Goal: Find contact information: Find contact information

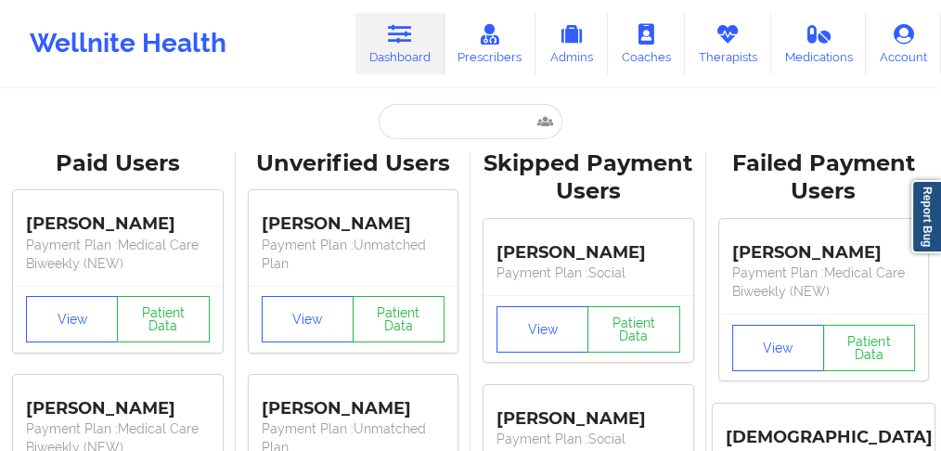
type input "[PERSON_NAME]"
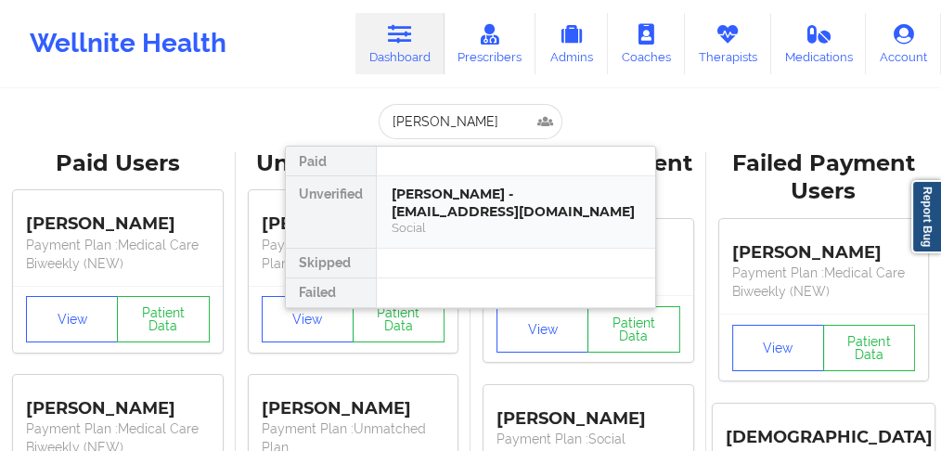
click at [432, 200] on div "[PERSON_NAME] - [EMAIL_ADDRESS][DOMAIN_NAME]" at bounding box center [516, 203] width 249 height 34
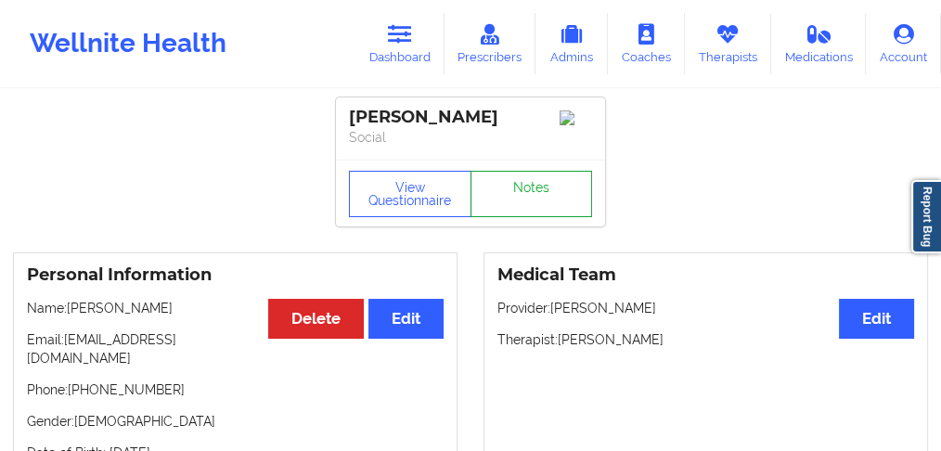
click at [526, 196] on link "Notes" at bounding box center [531, 194] width 122 height 46
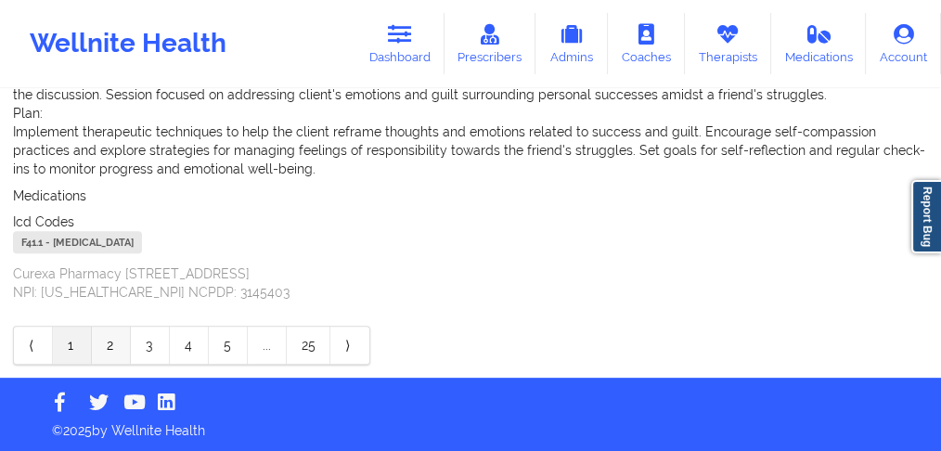
click at [110, 350] on link "2" at bounding box center [111, 345] width 39 height 37
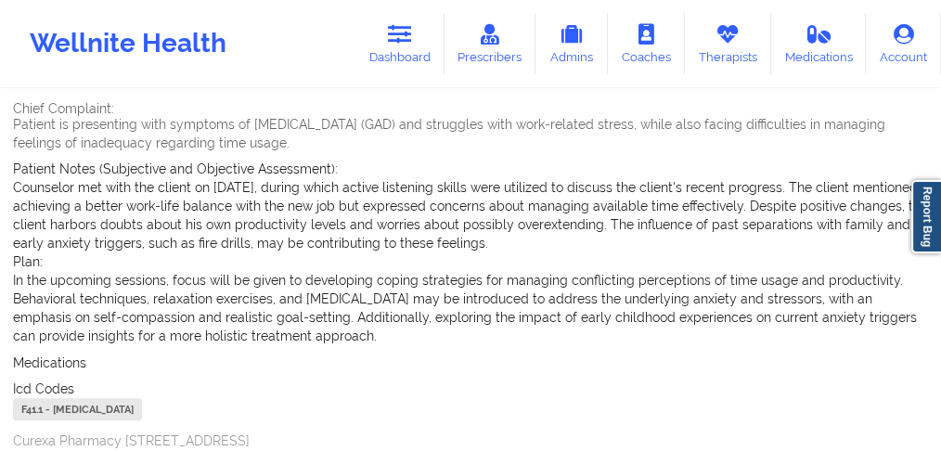
scroll to position [773, 0]
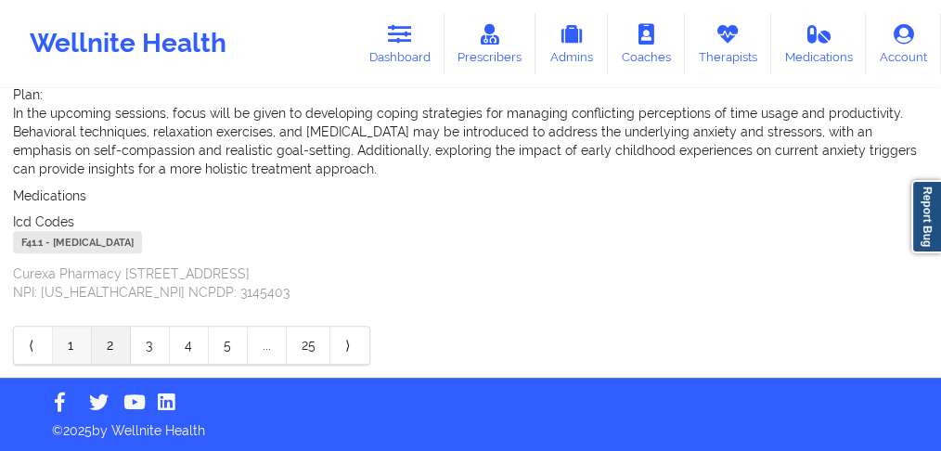
click at [69, 344] on link "1" at bounding box center [72, 345] width 39 height 37
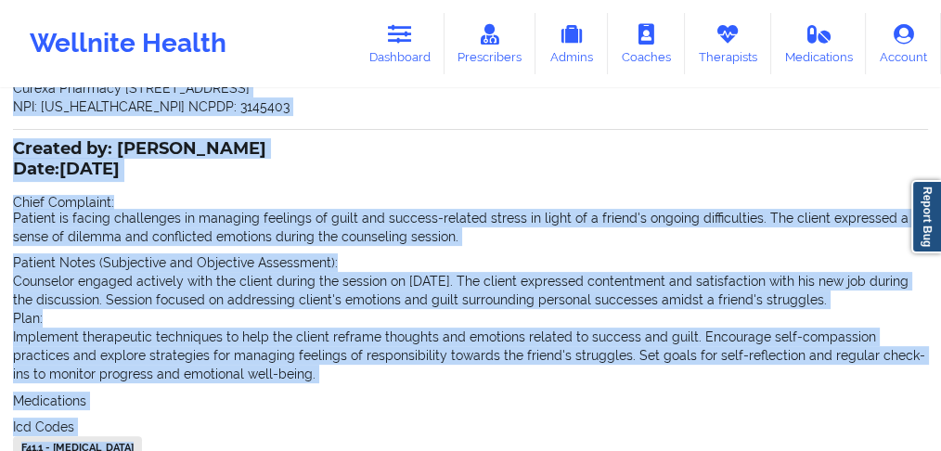
scroll to position [411, 0]
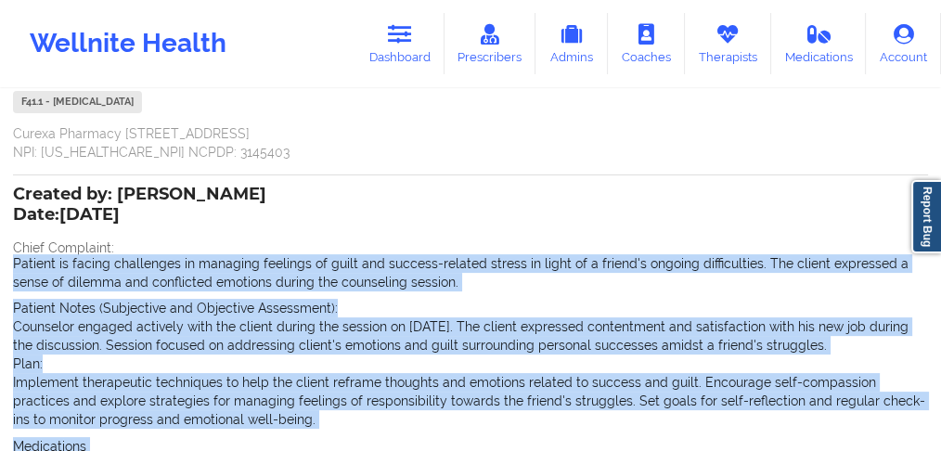
drag, startPoint x: 222, startPoint y: 363, endPoint x: 0, endPoint y: 264, distance: 242.6
click at [0, 264] on div "Name: [PERSON_NAME] Add notes Migrate notes Created by: [PERSON_NAME] Date: [DA…" at bounding box center [470, 154] width 941 height 948
copy div "Patient is facing challenges in managing feelings of guilt and success-related …"
drag, startPoint x: 396, startPoint y: 53, endPoint x: 403, endPoint y: 65, distance: 13.7
click at [396, 53] on link "Dashboard" at bounding box center [399, 43] width 89 height 61
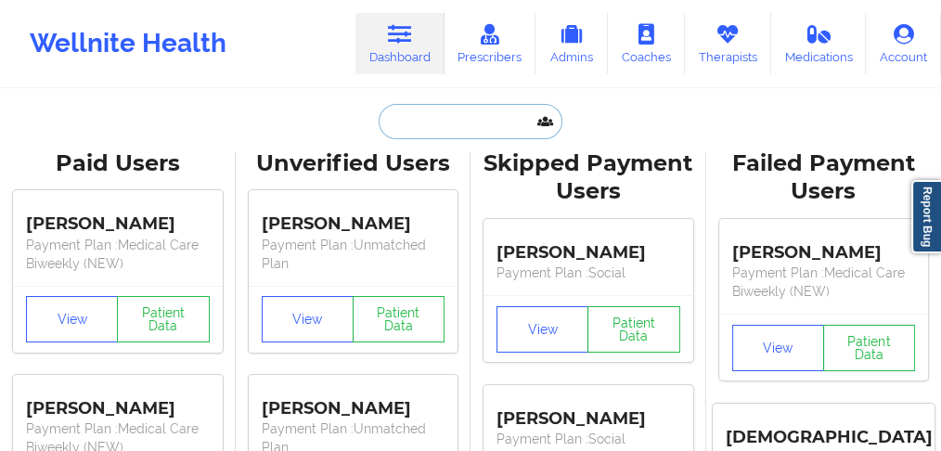
click at [440, 114] on input "text" at bounding box center [471, 121] width 184 height 35
paste input "[PERSON_NAME]"
type input "[PERSON_NAME]"
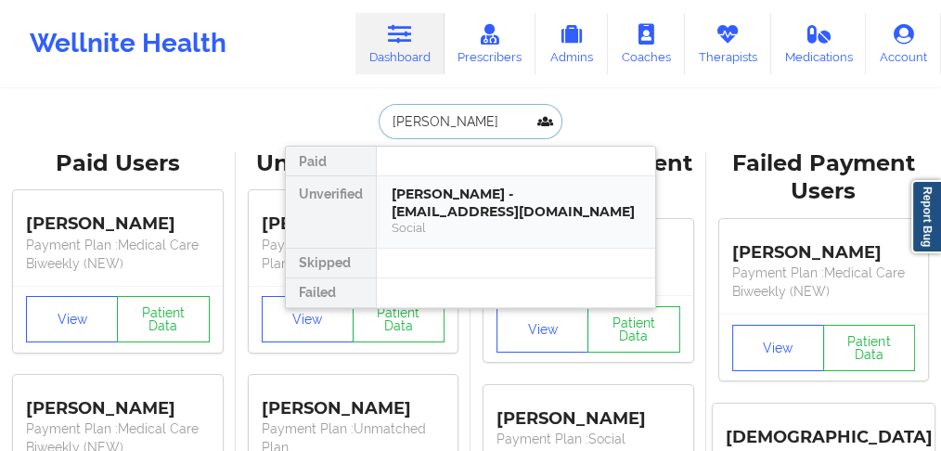
click at [443, 197] on div "[PERSON_NAME] - [EMAIL_ADDRESS][DOMAIN_NAME]" at bounding box center [516, 203] width 249 height 34
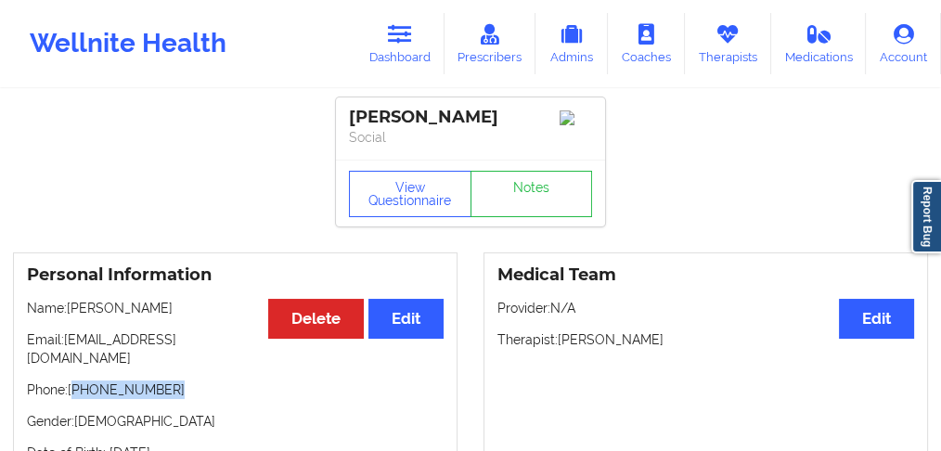
drag, startPoint x: 184, startPoint y: 381, endPoint x: 76, endPoint y: 377, distance: 107.7
click at [76, 380] on p "Phone: [PHONE_NUMBER]" at bounding box center [235, 389] width 417 height 19
copy p "[PHONE_NUMBER]"
drag, startPoint x: 238, startPoint y: 343, endPoint x: 197, endPoint y: 326, distance: 45.3
click at [230, 343] on p "Email: [EMAIL_ADDRESS][DOMAIN_NAME]" at bounding box center [235, 348] width 417 height 37
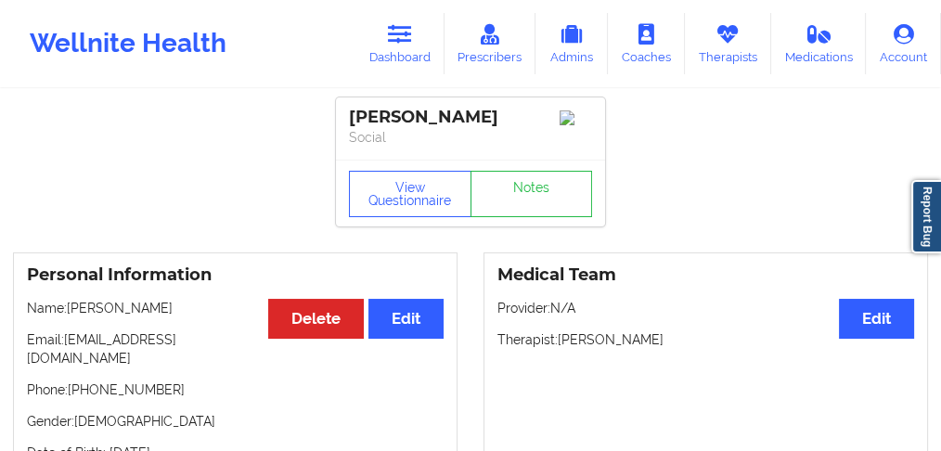
drag, startPoint x: 175, startPoint y: 313, endPoint x: 71, endPoint y: 314, distance: 103.9
click at [71, 314] on p "Name: [PERSON_NAME]" at bounding box center [235, 308] width 417 height 19
copy p "[PERSON_NAME]"
click at [409, 44] on icon at bounding box center [400, 34] width 24 height 20
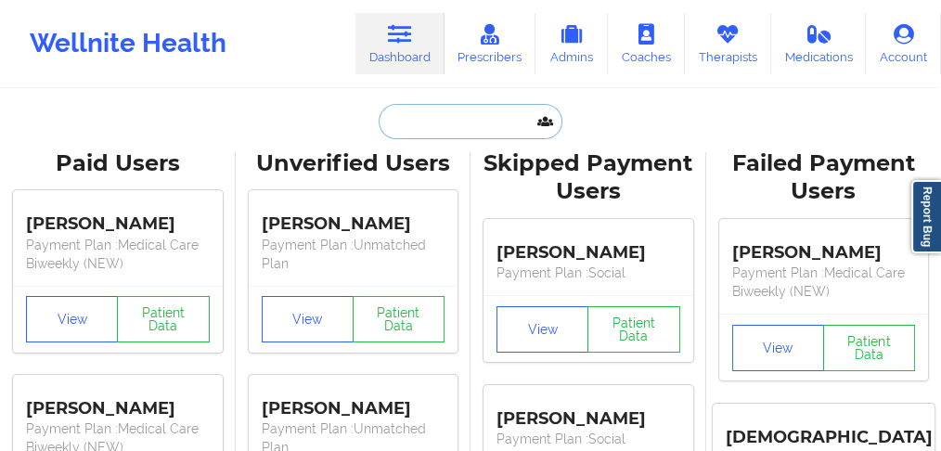
click at [447, 122] on input "text" at bounding box center [471, 121] width 184 height 35
paste input "[PERSON_NAME]"
type input "[PERSON_NAME]"
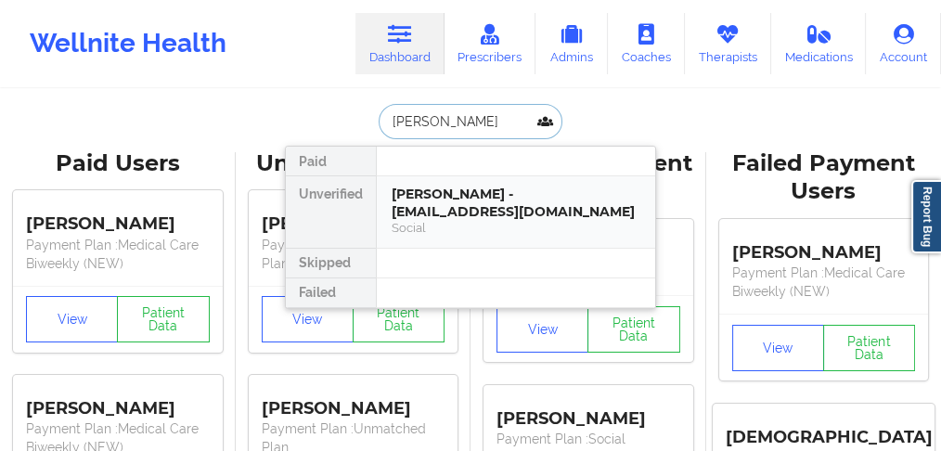
click at [460, 209] on div "[PERSON_NAME] - [EMAIL_ADDRESS][DOMAIN_NAME]" at bounding box center [516, 203] width 249 height 34
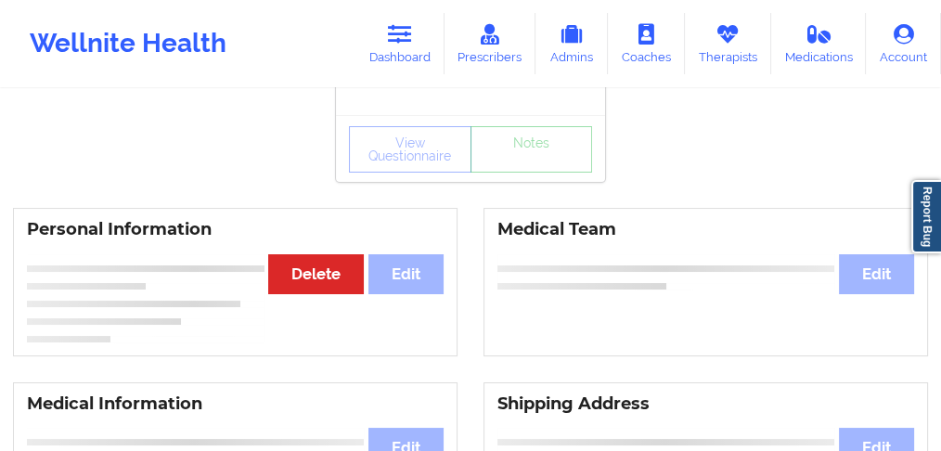
scroll to position [217, 0]
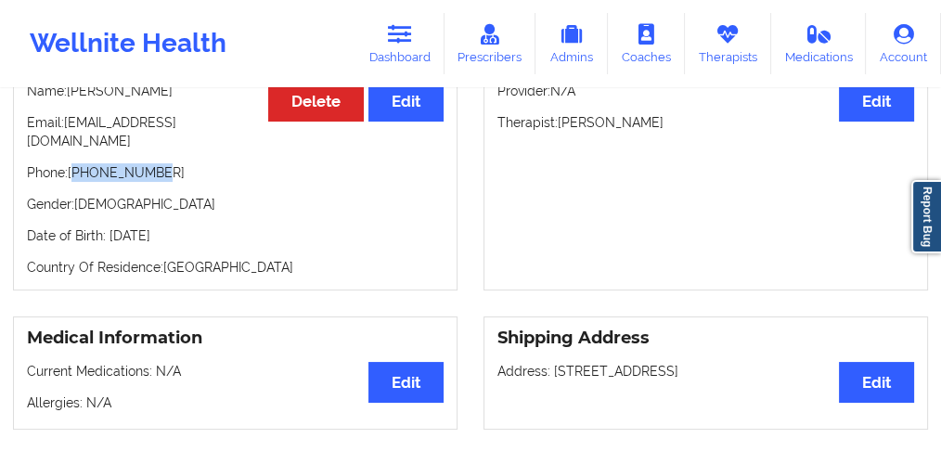
drag, startPoint x: 161, startPoint y: 159, endPoint x: 76, endPoint y: 161, distance: 84.4
click at [76, 163] on p "Phone: [PHONE_NUMBER]" at bounding box center [235, 172] width 417 height 19
copy p "12037214127"
drag, startPoint x: 129, startPoint y: 191, endPoint x: 138, endPoint y: 179, distance: 15.2
click at [129, 195] on p "Gender: [DEMOGRAPHIC_DATA]" at bounding box center [235, 204] width 417 height 19
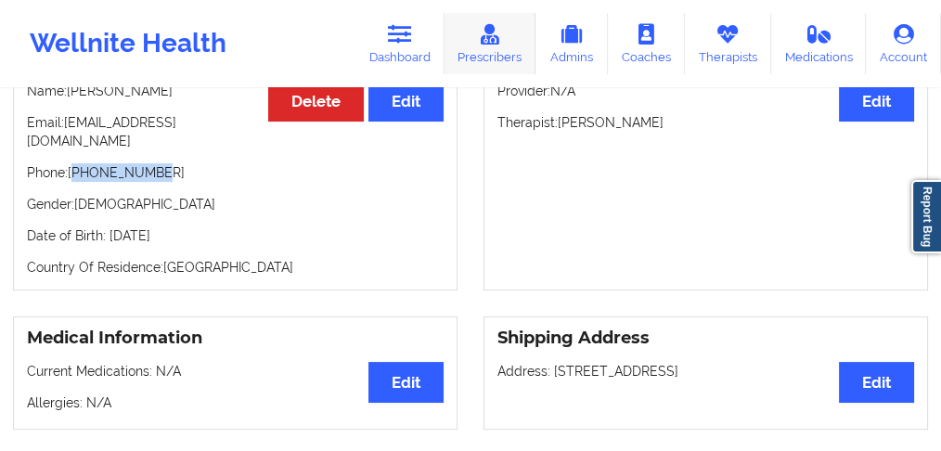
drag, startPoint x: 150, startPoint y: 164, endPoint x: 468, endPoint y: 70, distance: 331.1
click at [77, 166] on p "Phone: [PHONE_NUMBER]" at bounding box center [235, 172] width 417 height 19
copy p "12037214127"
click at [410, 43] on icon at bounding box center [400, 34] width 24 height 20
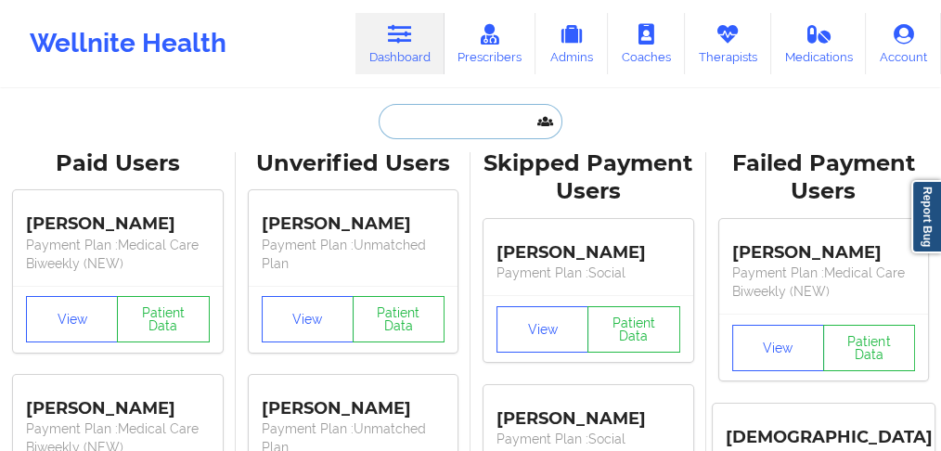
click at [446, 112] on input "text" at bounding box center [471, 121] width 184 height 35
paste input "[PERSON_NAME] IL Grande"
type input "[PERSON_NAME] IL Grande"
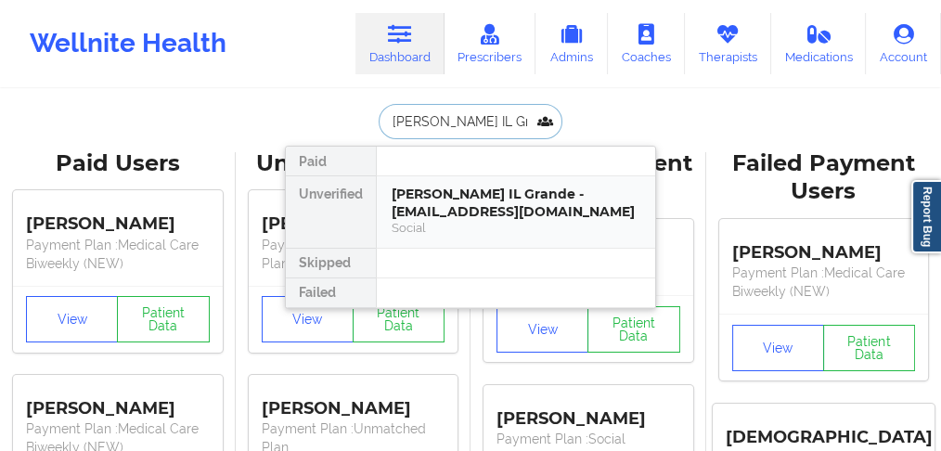
click at [426, 213] on div "[PERSON_NAME] IL Grande - [EMAIL_ADDRESS][DOMAIN_NAME]" at bounding box center [516, 203] width 249 height 34
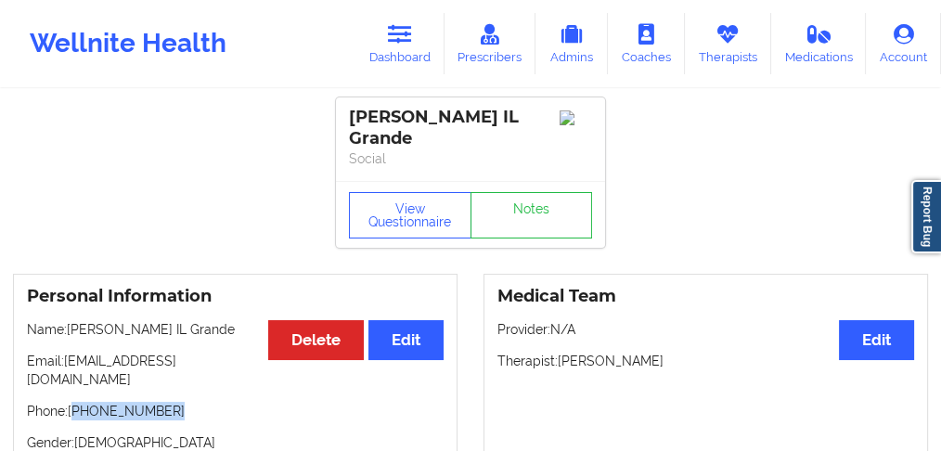
drag, startPoint x: 181, startPoint y: 389, endPoint x: 75, endPoint y: 388, distance: 105.8
click at [75, 402] on p "Phone: [PHONE_NUMBER]" at bounding box center [235, 411] width 417 height 19
copy p "[PHONE_NUMBER]"
click at [400, 39] on icon at bounding box center [400, 34] width 24 height 20
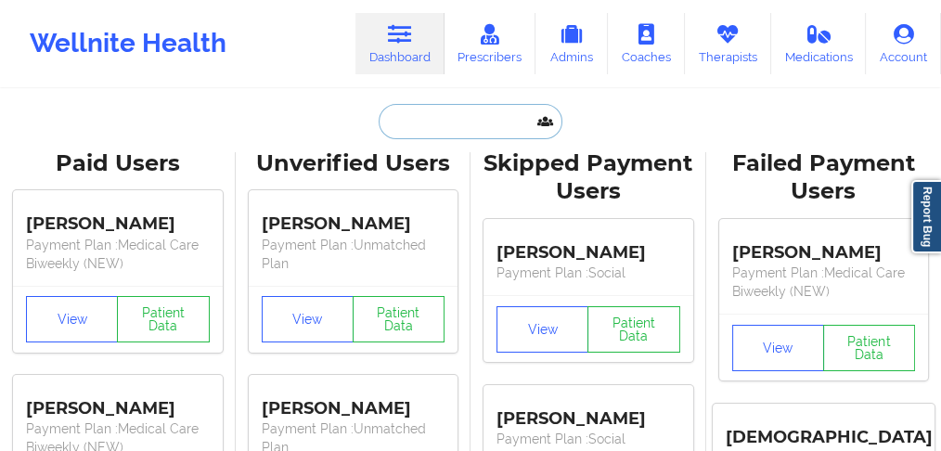
click at [438, 124] on input "text" at bounding box center [471, 121] width 184 height 35
paste input "[PERSON_NAME]"
type input "[PERSON_NAME]"
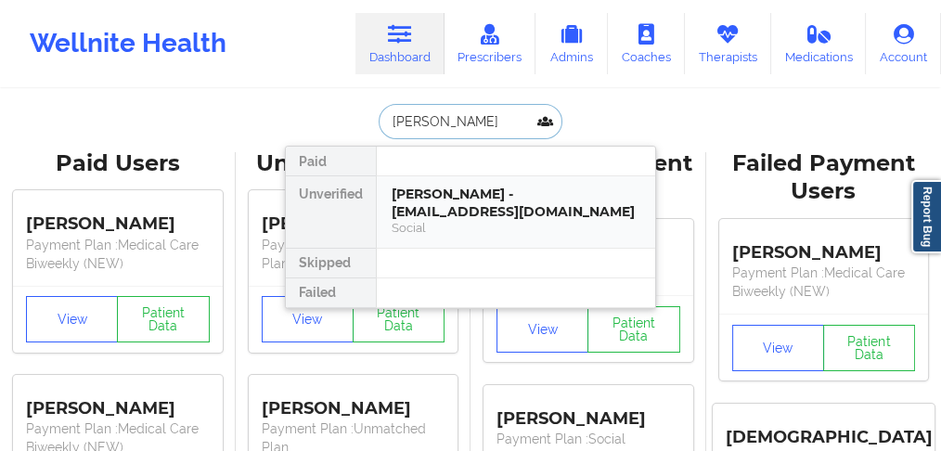
click at [416, 210] on div "[PERSON_NAME] - [EMAIL_ADDRESS][DOMAIN_NAME]" at bounding box center [516, 203] width 249 height 34
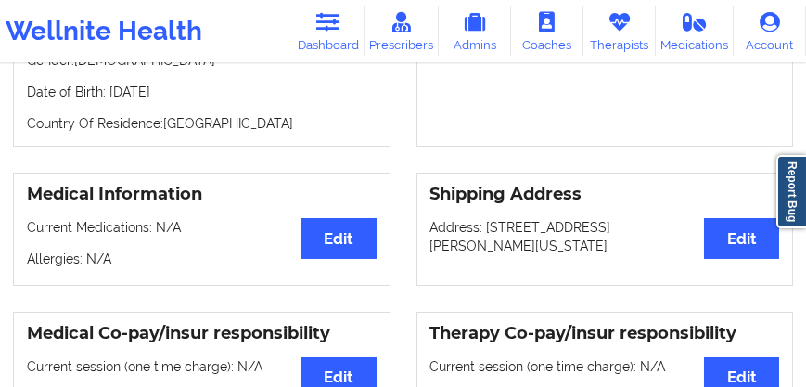
scroll to position [212, 0]
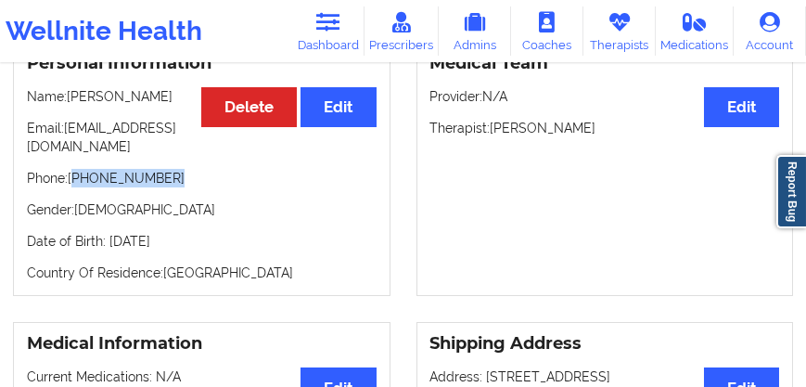
drag, startPoint x: 161, startPoint y: 161, endPoint x: 77, endPoint y: 165, distance: 84.5
click at [76, 169] on p "Phone: [PHONE_NUMBER]" at bounding box center [202, 178] width 350 height 19
copy p "[PHONE_NUMBER]"
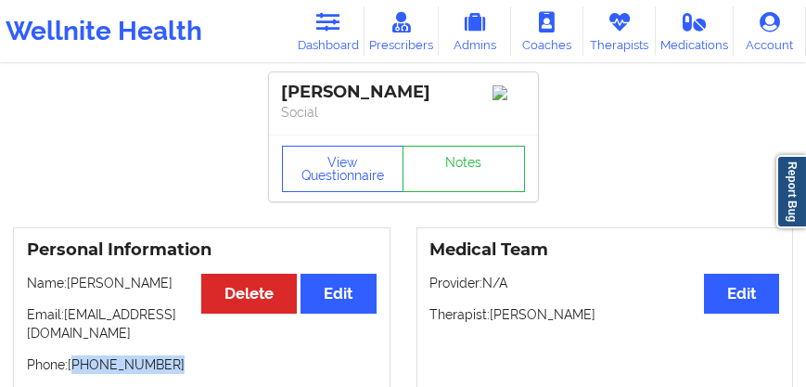
scroll to position [0, 0]
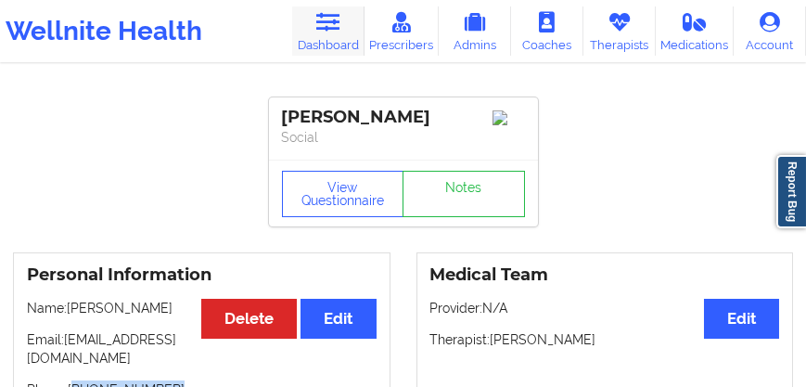
click at [331, 34] on link "Dashboard" at bounding box center [328, 30] width 72 height 49
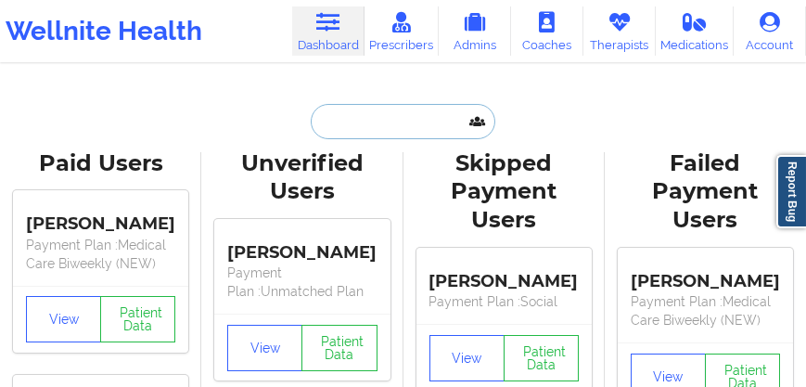
click at [355, 109] on input "text" at bounding box center [403, 121] width 184 height 35
paste input "[PERSON_NAME]"
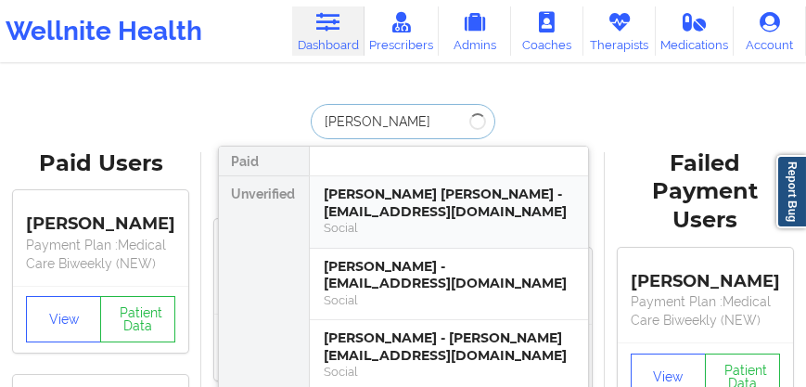
type input "[PERSON_NAME]"
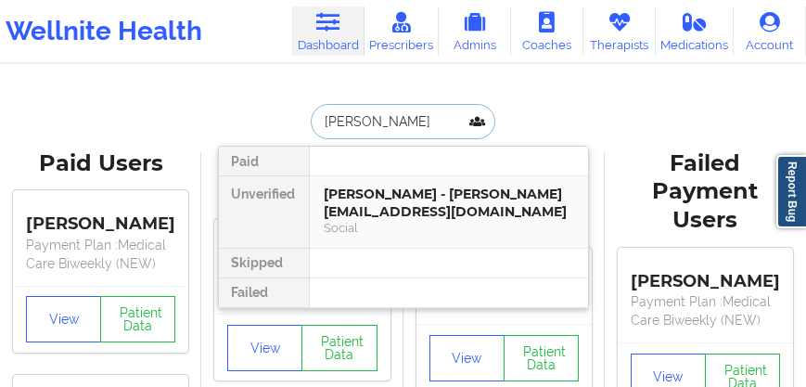
click at [398, 212] on div "[PERSON_NAME] - [PERSON_NAME][EMAIL_ADDRESS][DOMAIN_NAME]" at bounding box center [449, 203] width 249 height 34
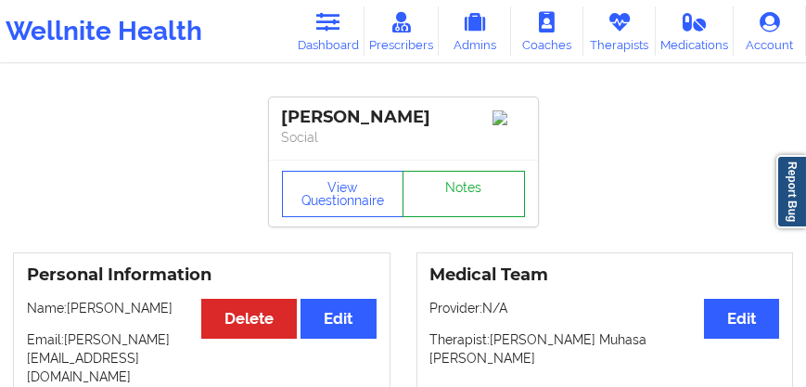
click at [454, 192] on link "Notes" at bounding box center [464, 194] width 122 height 46
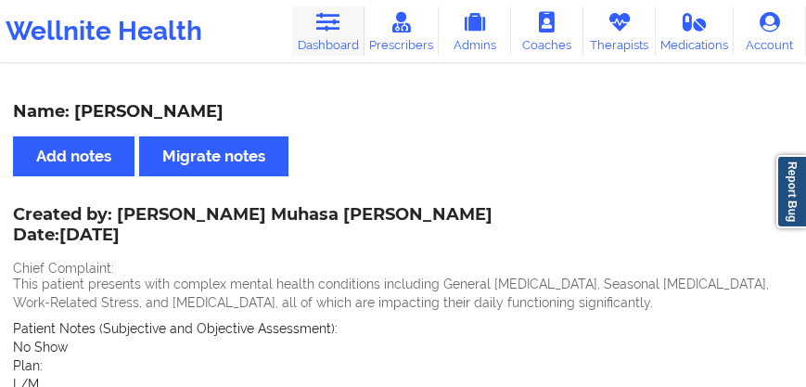
click at [324, 35] on link "Dashboard" at bounding box center [328, 30] width 72 height 49
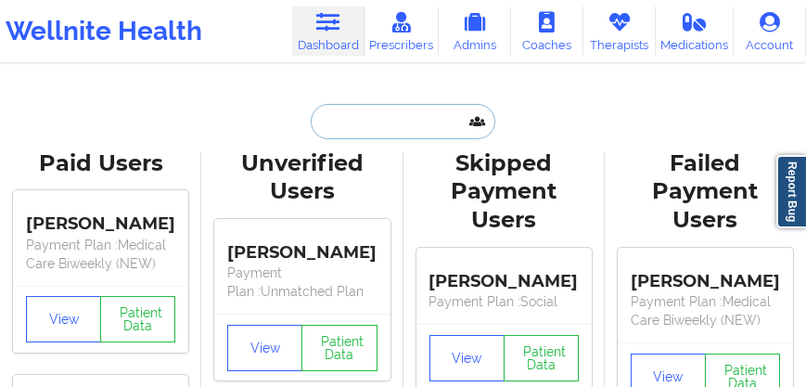
click at [366, 134] on input "text" at bounding box center [403, 121] width 184 height 35
paste input "[PERSON_NAME]"
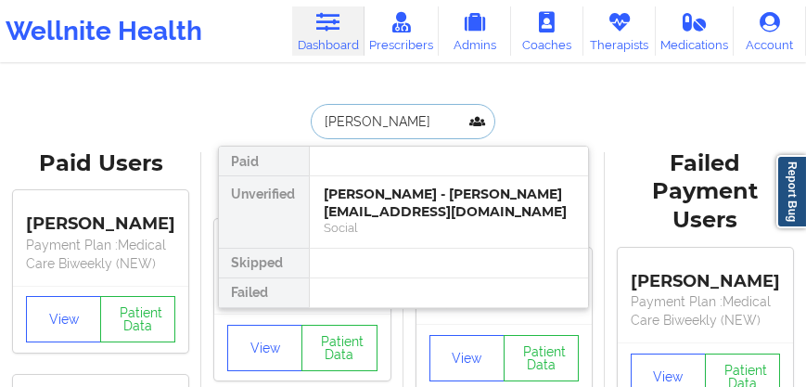
drag, startPoint x: 356, startPoint y: 122, endPoint x: 456, endPoint y: 122, distance: 100.2
click at [456, 122] on input "[PERSON_NAME]" at bounding box center [403, 121] width 184 height 35
type input "[PERSON_NAME]"
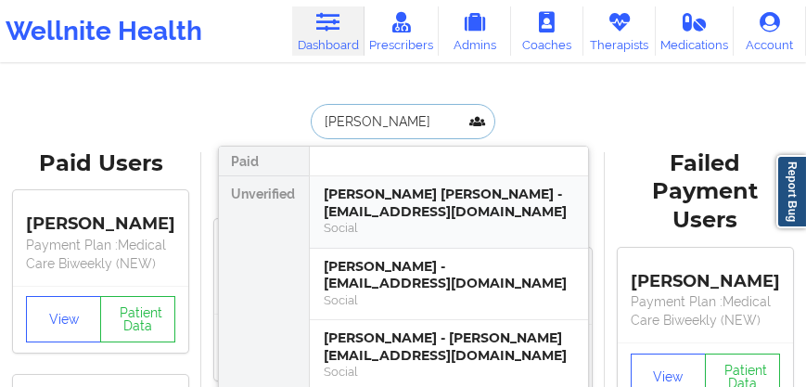
scroll to position [35, 0]
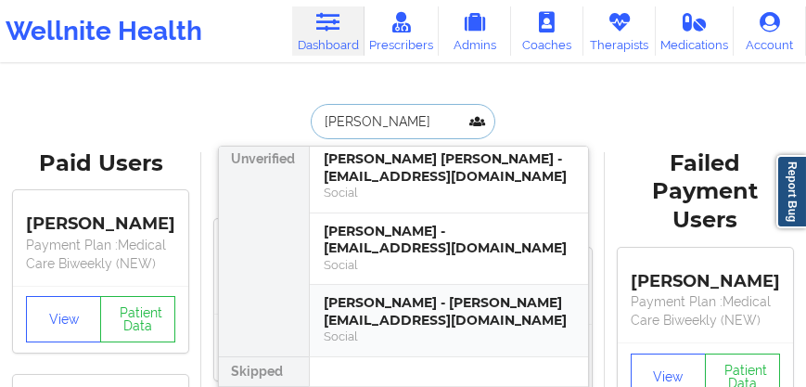
click at [395, 312] on div "[PERSON_NAME] - [PERSON_NAME][EMAIL_ADDRESS][DOMAIN_NAME]" at bounding box center [449, 311] width 249 height 34
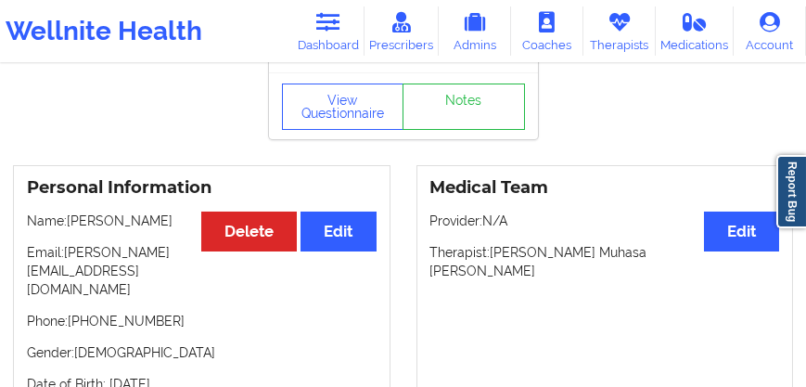
scroll to position [106, 0]
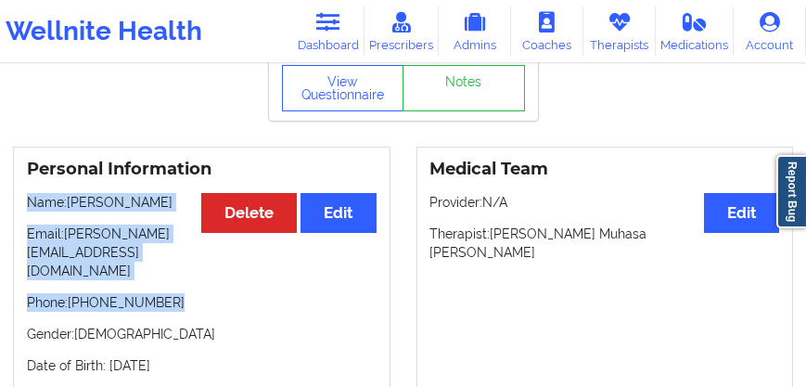
drag, startPoint x: 173, startPoint y: 296, endPoint x: 7, endPoint y: 206, distance: 188.9
click at [7, 206] on div "Personal Information Edit Delete Name: [PERSON_NAME] Email: [PERSON_NAME][EMAIL…" at bounding box center [202, 284] width 404 height 274
copy div "Name: [PERSON_NAME] Email: [PERSON_NAME][EMAIL_ADDRESS][DOMAIN_NAME] Phone: [PH…"
click at [442, 100] on link "Notes" at bounding box center [464, 88] width 122 height 46
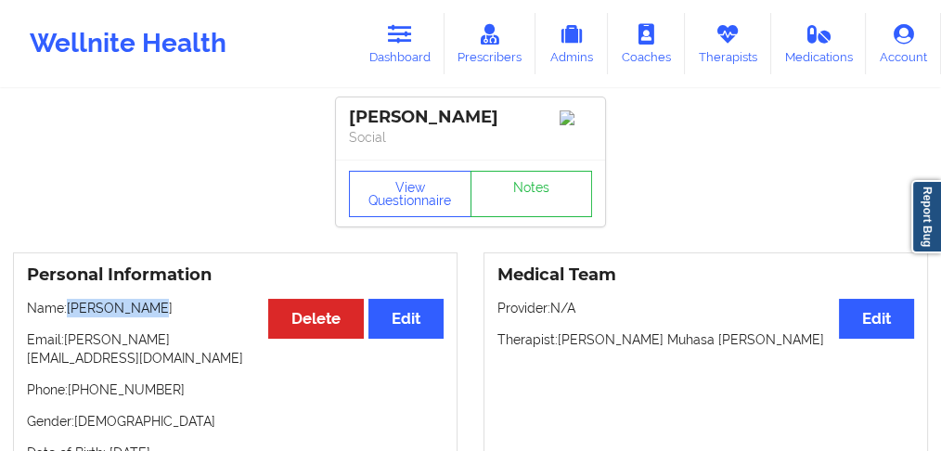
drag, startPoint x: 143, startPoint y: 319, endPoint x: 65, endPoint y: 310, distance: 78.5
click at [65, 310] on p "Name: [PERSON_NAME]" at bounding box center [235, 308] width 417 height 19
copy p "[PERSON_NAME]"
click at [391, 59] on link "Dashboard" at bounding box center [399, 43] width 89 height 61
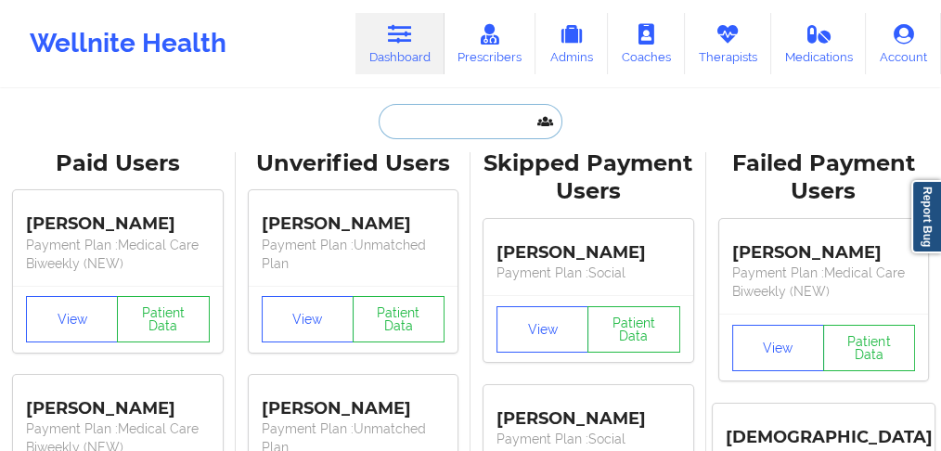
click at [415, 122] on input "text" at bounding box center [471, 121] width 184 height 35
paste input "[PERSON_NAME]"
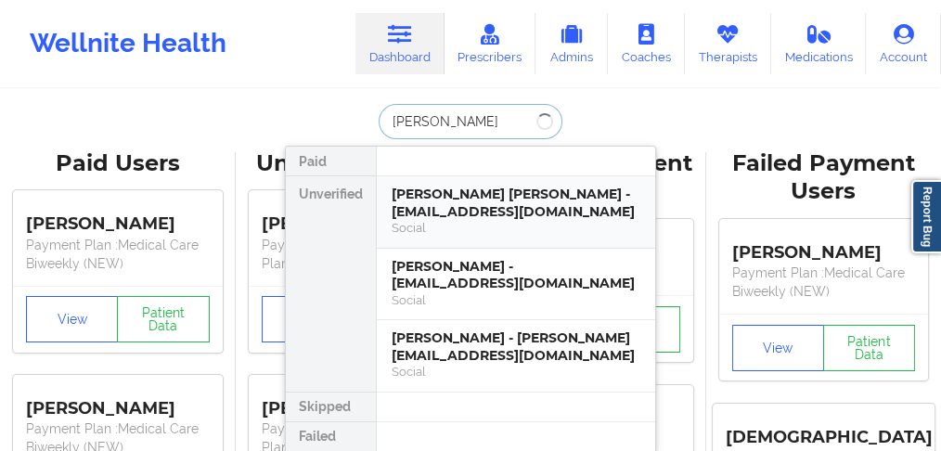
type input "[PERSON_NAME]"
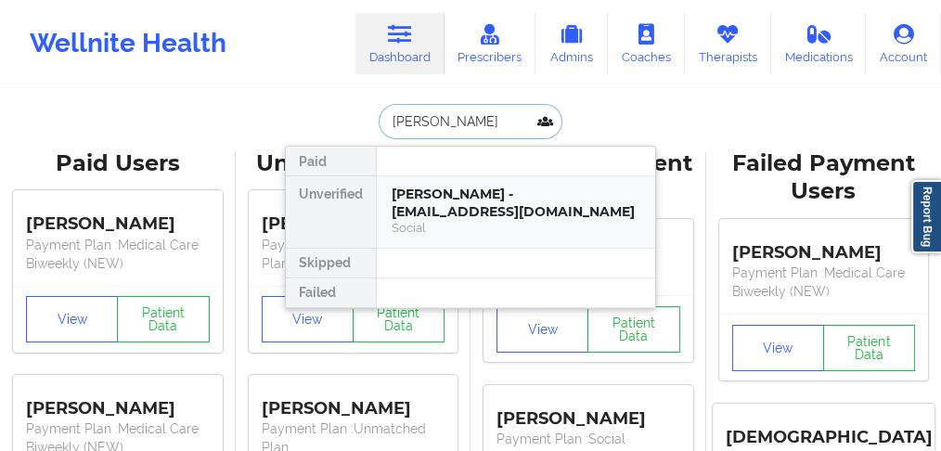
click at [431, 194] on div "[PERSON_NAME] - [EMAIL_ADDRESS][DOMAIN_NAME]" at bounding box center [516, 203] width 249 height 34
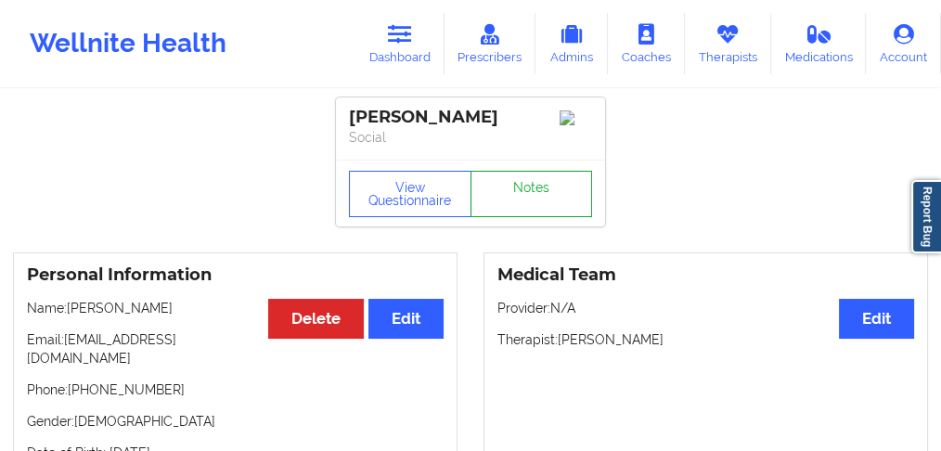
click at [527, 192] on link "Notes" at bounding box center [531, 194] width 122 height 46
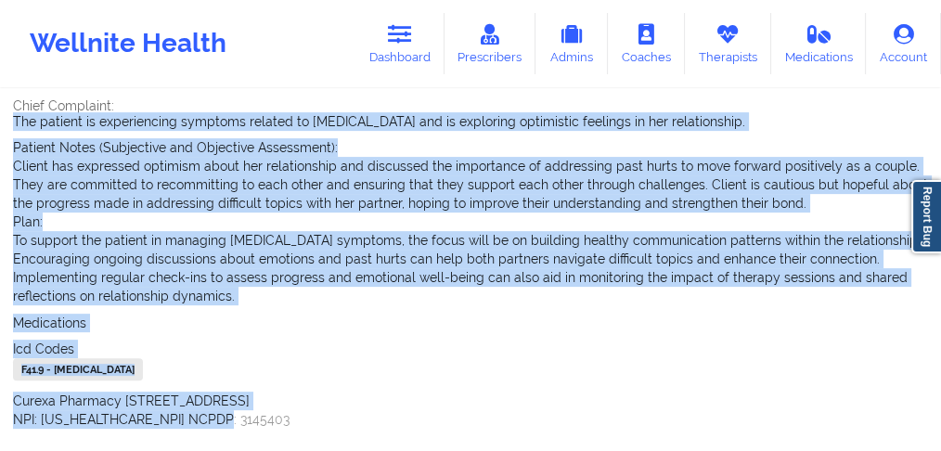
scroll to position [699, 0]
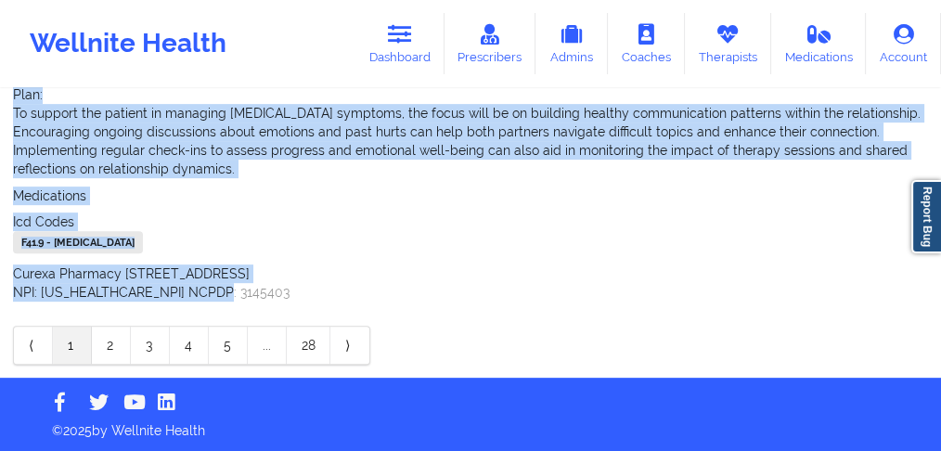
drag, startPoint x: 0, startPoint y: 261, endPoint x: 219, endPoint y: 290, distance: 221.0
copy div "The patient is experiencing symptoms related to [MEDICAL_DATA] and is exploring…"
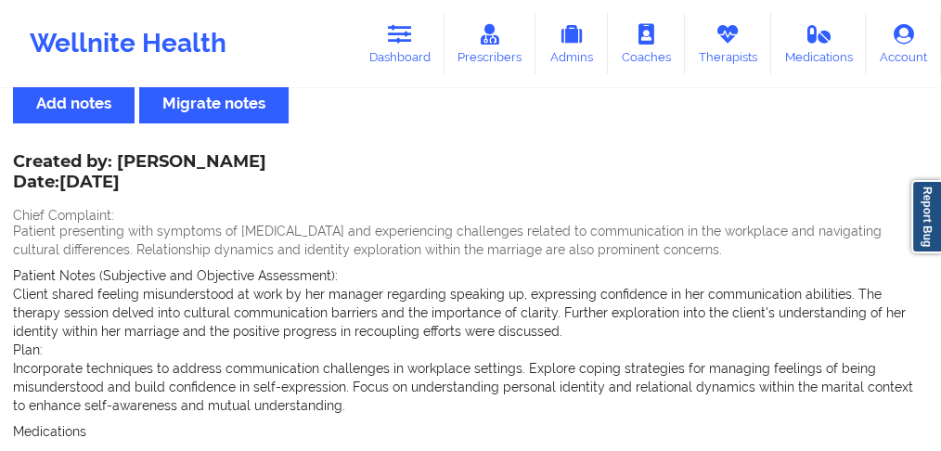
scroll to position [0, 0]
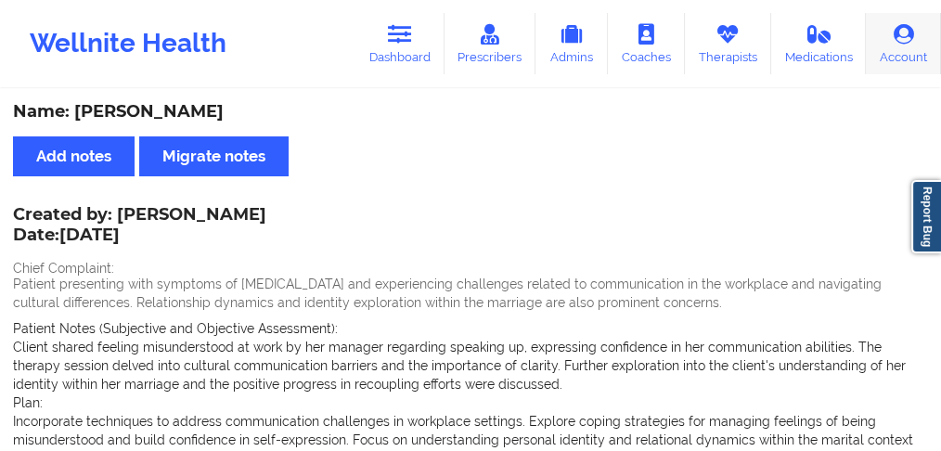
drag, startPoint x: 416, startPoint y: 50, endPoint x: 925, endPoint y: 56, distance: 509.4
click at [414, 50] on link "Dashboard" at bounding box center [399, 43] width 89 height 61
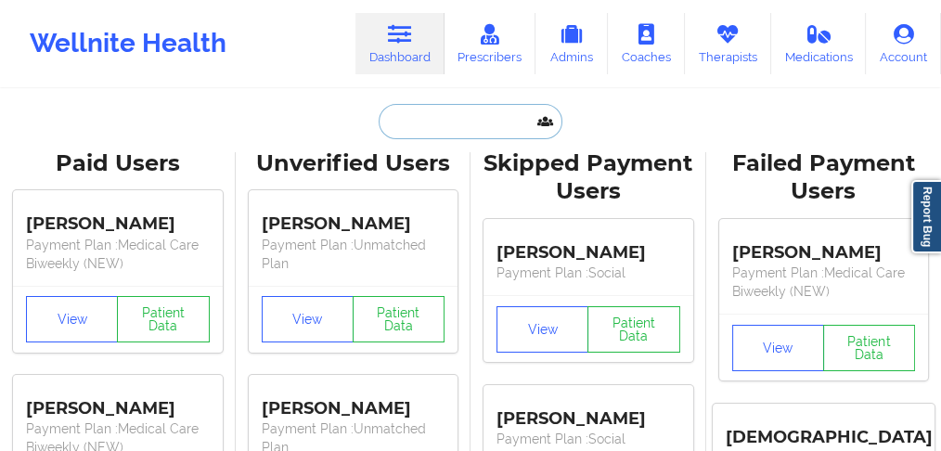
click at [426, 126] on input "text" at bounding box center [471, 121] width 184 height 35
paste input "[PERSON_NAME]"
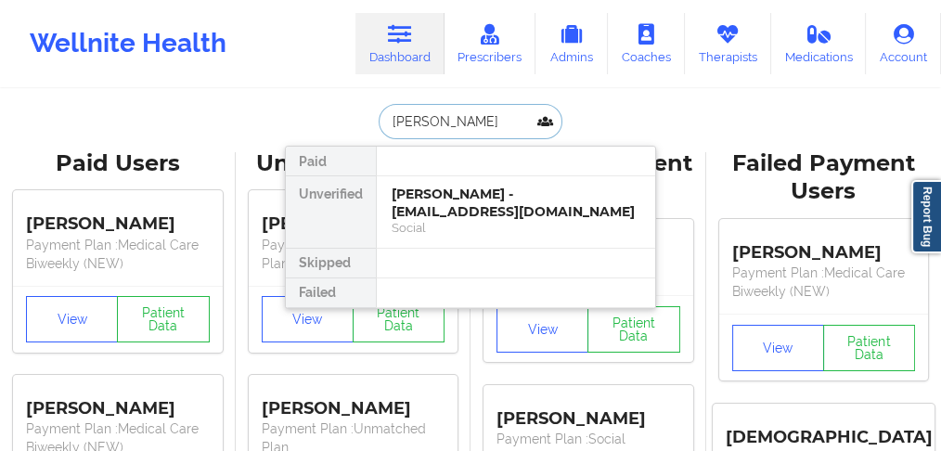
type input "[PERSON_NAME]"
click at [438, 199] on div "[PERSON_NAME] - [EMAIL_ADDRESS][DOMAIN_NAME]" at bounding box center [516, 203] width 249 height 34
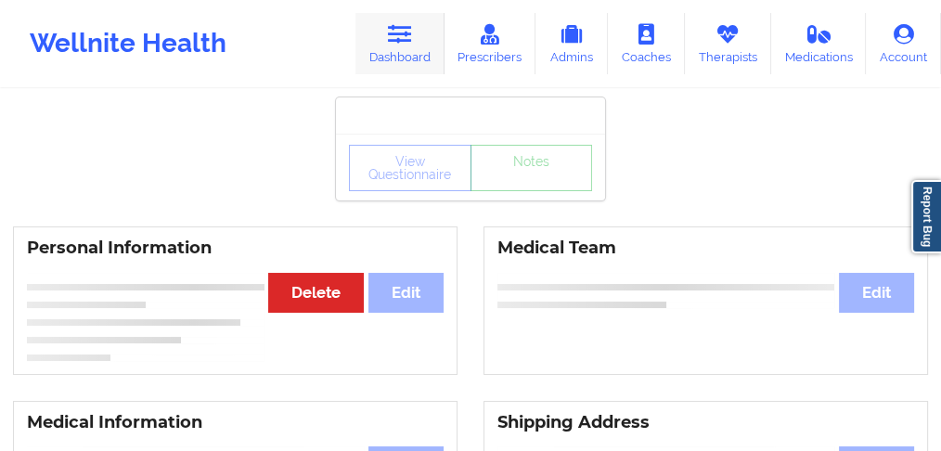
click at [407, 58] on link "Dashboard" at bounding box center [399, 43] width 89 height 61
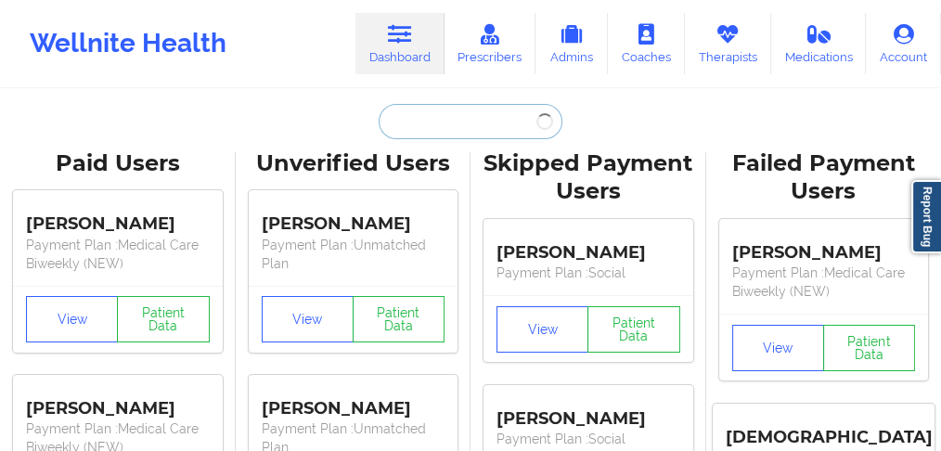
click at [424, 134] on input "text" at bounding box center [471, 121] width 184 height 35
paste input "[PERSON_NAME]"
type input "[PERSON_NAME]"
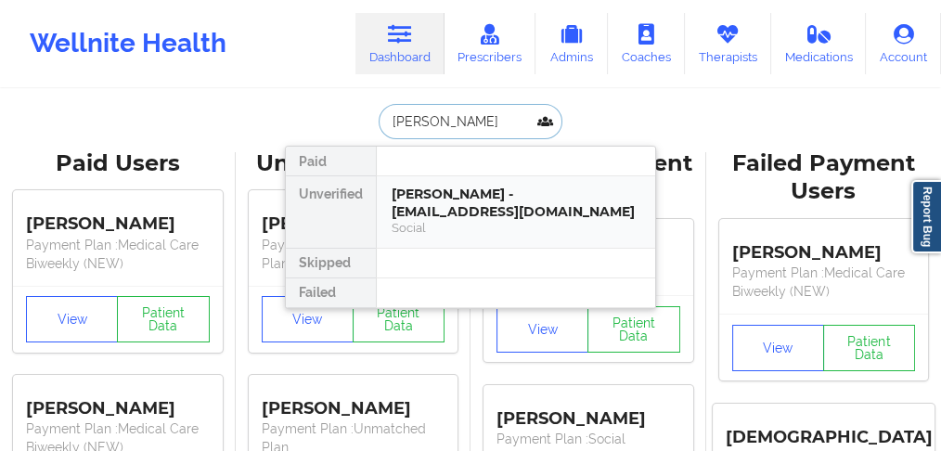
click at [435, 203] on div "[PERSON_NAME] - [EMAIL_ADDRESS][DOMAIN_NAME]" at bounding box center [516, 203] width 249 height 34
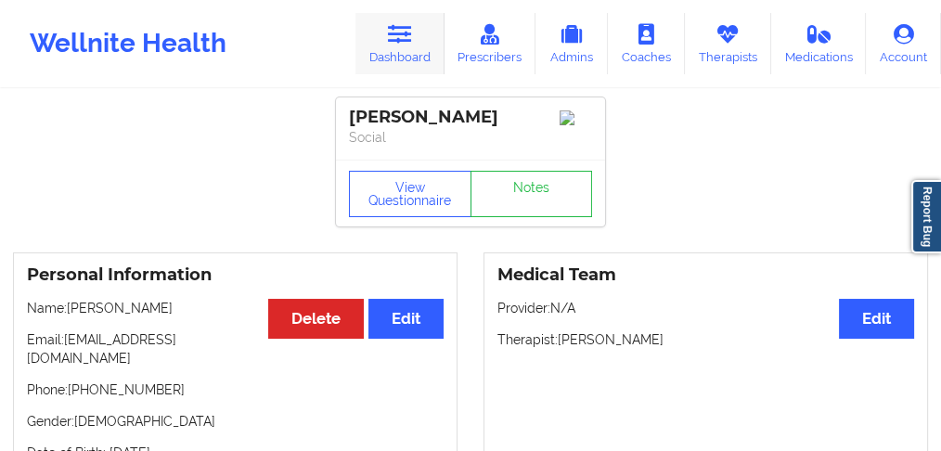
click at [410, 49] on link "Dashboard" at bounding box center [399, 43] width 89 height 61
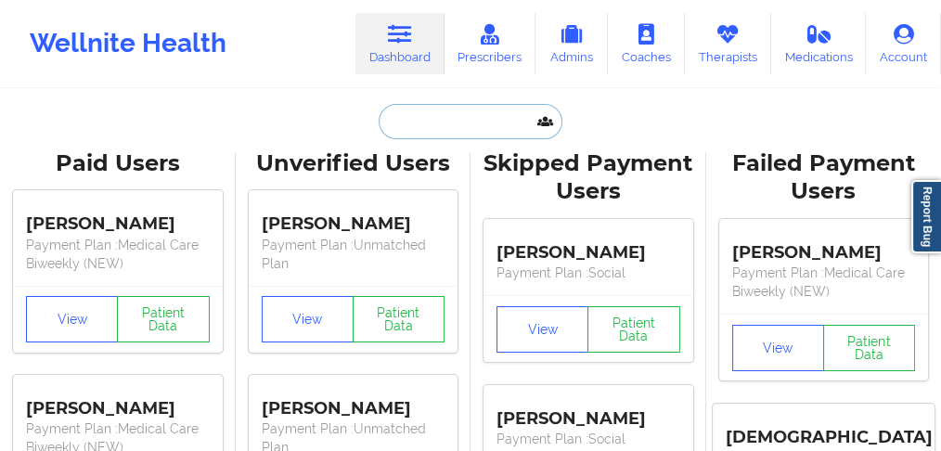
click at [414, 120] on input "text" at bounding box center [471, 121] width 184 height 35
paste input "[PERSON_NAME]"
type input "[PERSON_NAME]"
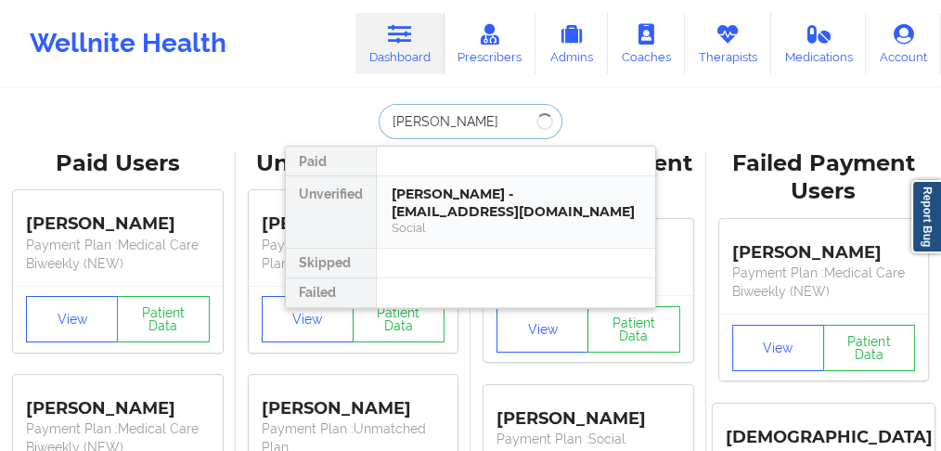
click at [431, 206] on div "[PERSON_NAME] - [EMAIL_ADDRESS][DOMAIN_NAME]" at bounding box center [516, 203] width 249 height 34
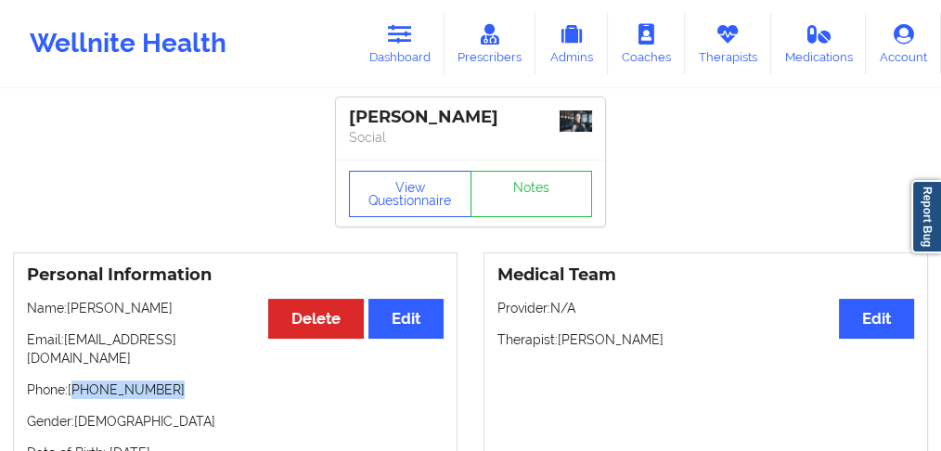
drag, startPoint x: 161, startPoint y: 370, endPoint x: 91, endPoint y: 366, distance: 70.6
click at [76, 380] on p "Phone: [PHONE_NUMBER]" at bounding box center [235, 389] width 417 height 19
click at [135, 380] on p "Phone: [PHONE_NUMBER]" at bounding box center [235, 389] width 417 height 19
drag, startPoint x: 174, startPoint y: 370, endPoint x: 77, endPoint y: 374, distance: 97.5
click at [77, 380] on p "Phone: [PHONE_NUMBER]" at bounding box center [235, 389] width 417 height 19
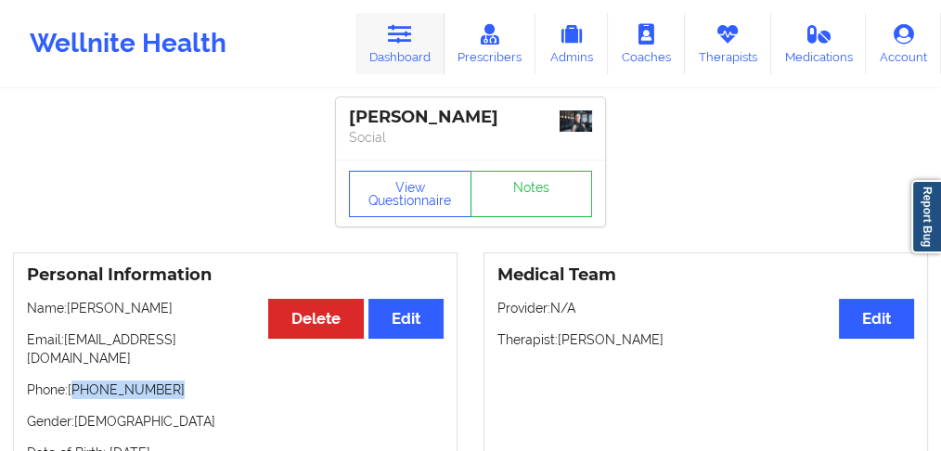
click at [390, 47] on link "Dashboard" at bounding box center [399, 43] width 89 height 61
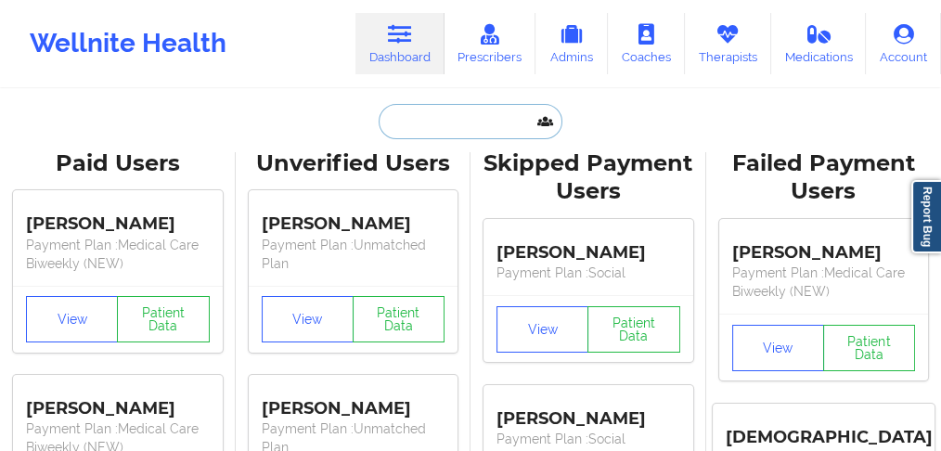
click at [402, 112] on input "text" at bounding box center [471, 121] width 184 height 35
paste input "[PERSON_NAME]"
type input "[PERSON_NAME]"
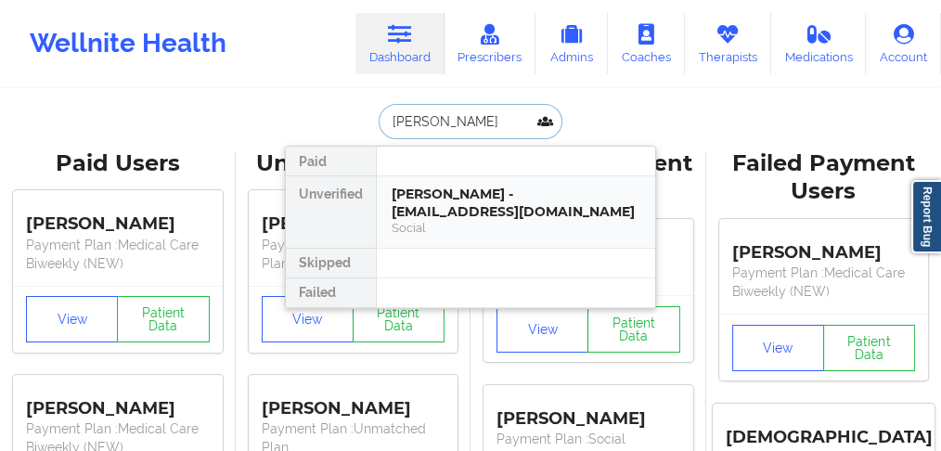
click at [454, 209] on div "[PERSON_NAME] - [EMAIL_ADDRESS][DOMAIN_NAME]" at bounding box center [516, 203] width 249 height 34
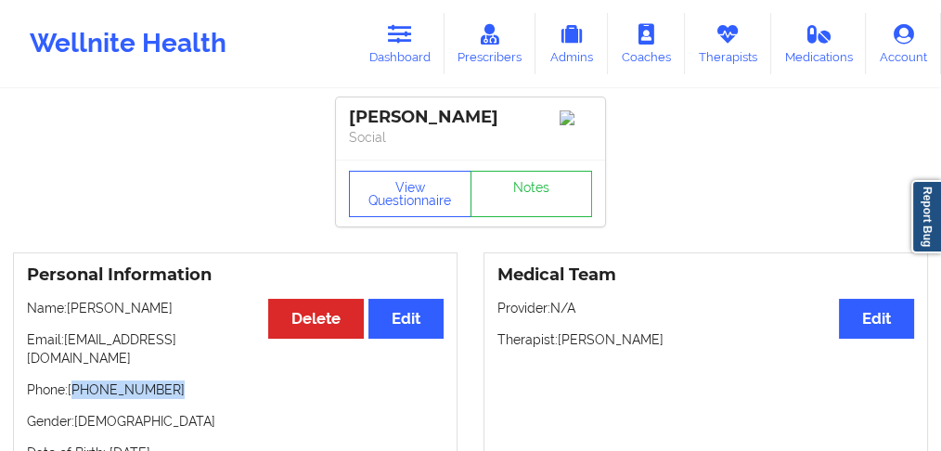
drag, startPoint x: 156, startPoint y: 375, endPoint x: 75, endPoint y: 375, distance: 80.7
click at [75, 380] on p "Phone: [PHONE_NUMBER]" at bounding box center [235, 389] width 417 height 19
